Goal: Consume media (video, audio): Consume media (video, audio)

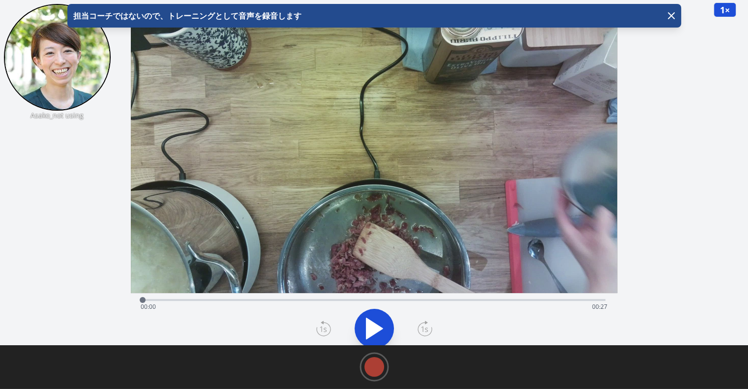
click at [389, 319] on button at bounding box center [374, 328] width 39 height 39
click at [416, 300] on div "Time elapsed: 00:02 Time remaining: 00:25" at bounding box center [374, 307] width 467 height 16
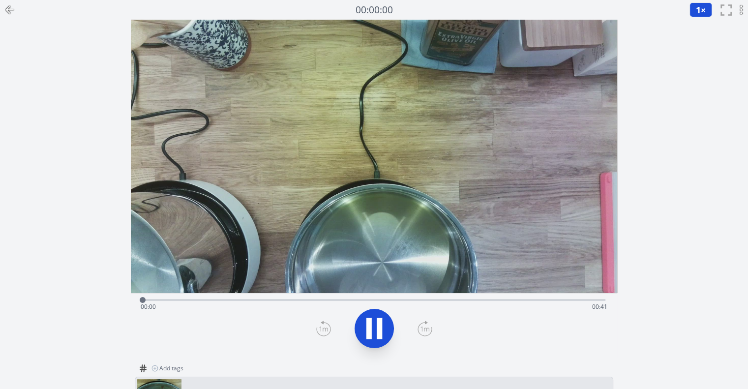
click at [382, 325] on icon at bounding box center [379, 328] width 5 height 21
click at [476, 304] on div "Time elapsed: 00:21 Time remaining: 00:20" at bounding box center [374, 307] width 467 height 16
click at [528, 297] on div "Time elapsed: 00:30 Time remaining: 00:11" at bounding box center [374, 299] width 463 height 12
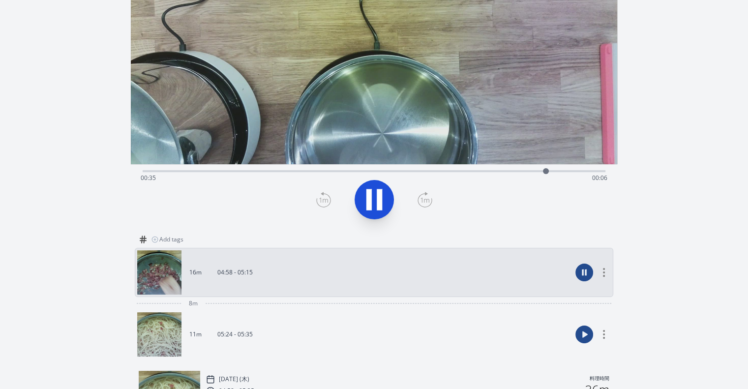
scroll to position [130, 0]
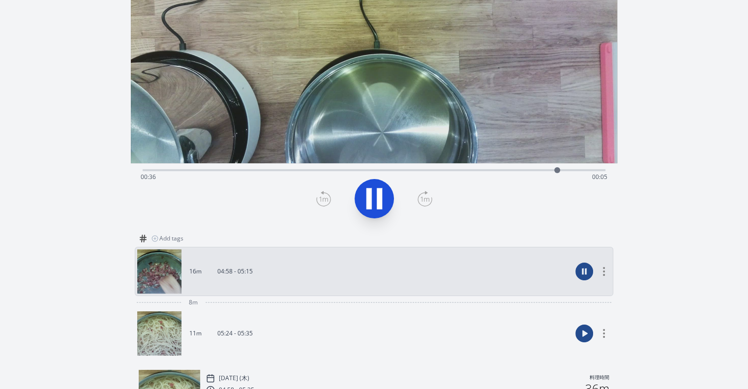
click at [480, 318] on link "11m 05:24 - 05:35" at bounding box center [354, 333] width 434 height 44
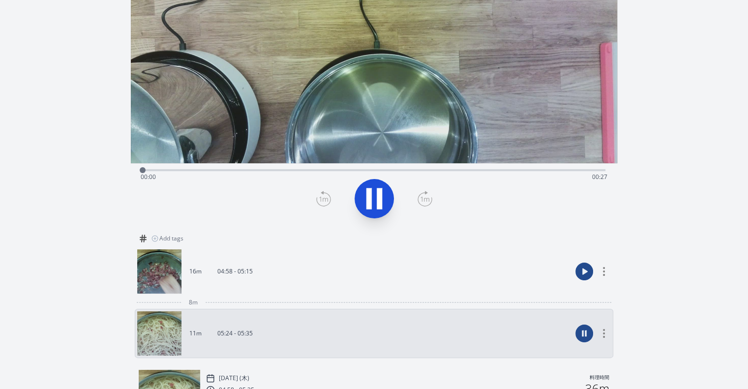
click at [422, 171] on div "Time elapsed: 00:00 Time remaining: 00:27" at bounding box center [374, 177] width 467 height 16
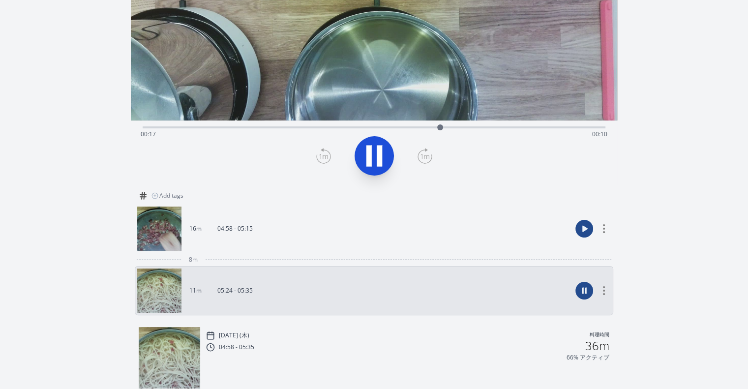
scroll to position [192, 0]
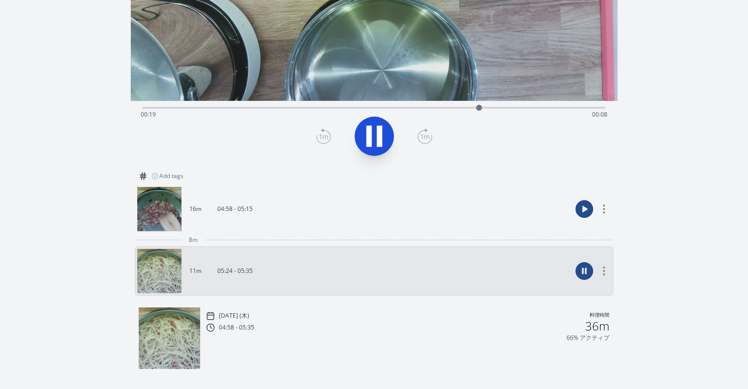
click at [410, 339] on div "66% アクティブ" at bounding box center [407, 338] width 403 height 8
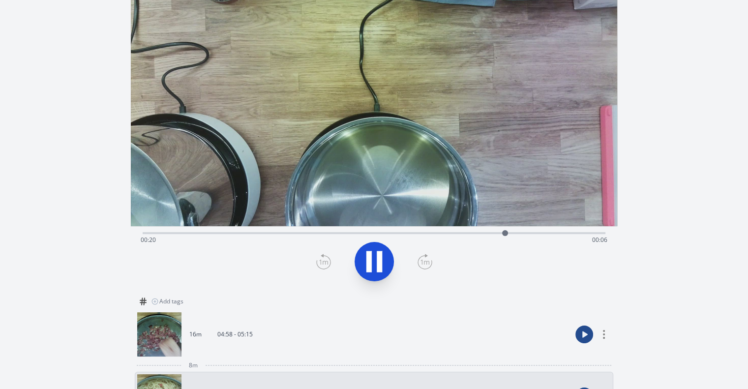
scroll to position [52, 0]
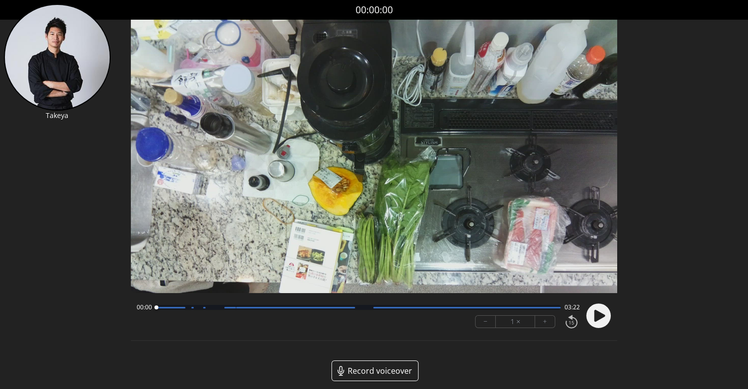
click at [603, 318] on circle at bounding box center [598, 315] width 25 height 25
drag, startPoint x: 163, startPoint y: 307, endPoint x: 346, endPoint y: 300, distance: 183.1
click at [346, 301] on div at bounding box center [341, 307] width 13 height 13
click at [604, 318] on circle at bounding box center [598, 315] width 25 height 25
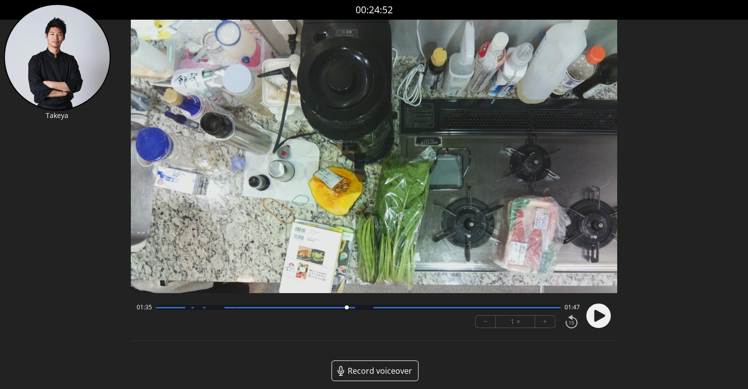
click at [604, 318] on circle at bounding box center [598, 315] width 25 height 25
click at [602, 315] on icon at bounding box center [599, 316] width 11 height 12
